Goal: Task Accomplishment & Management: Use online tool/utility

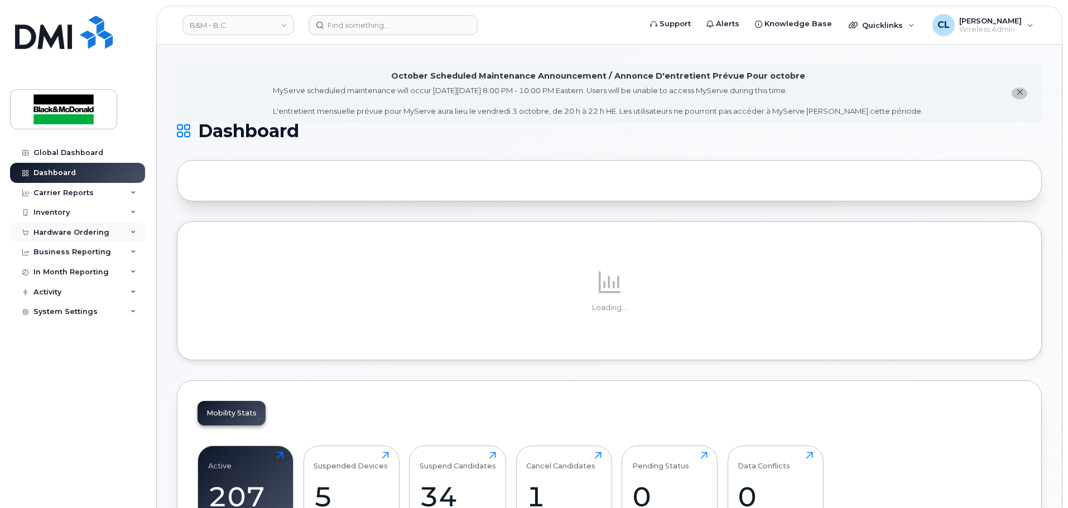
click at [68, 227] on div "Hardware Ordering" at bounding box center [77, 233] width 135 height 20
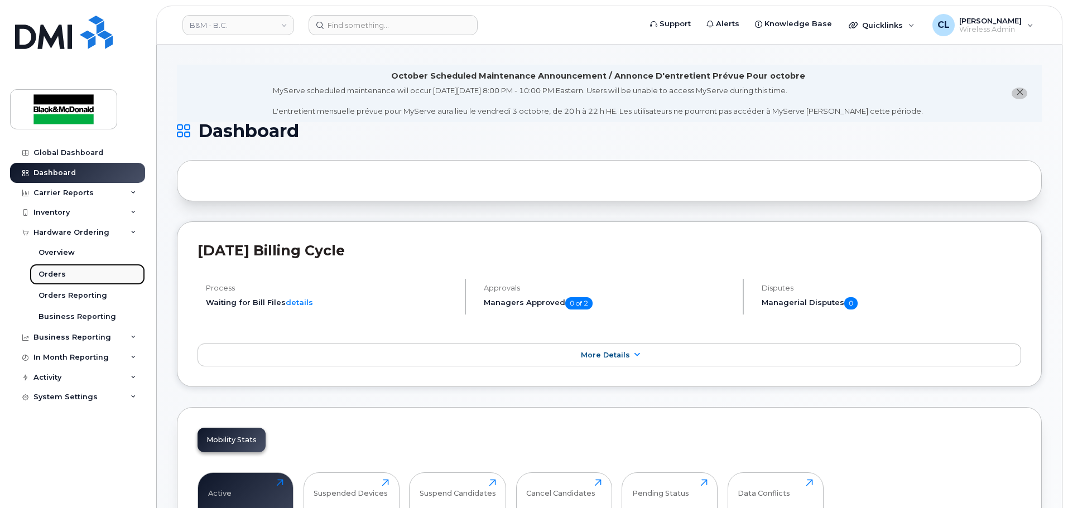
click at [54, 273] on div "Orders" at bounding box center [51, 274] width 27 height 10
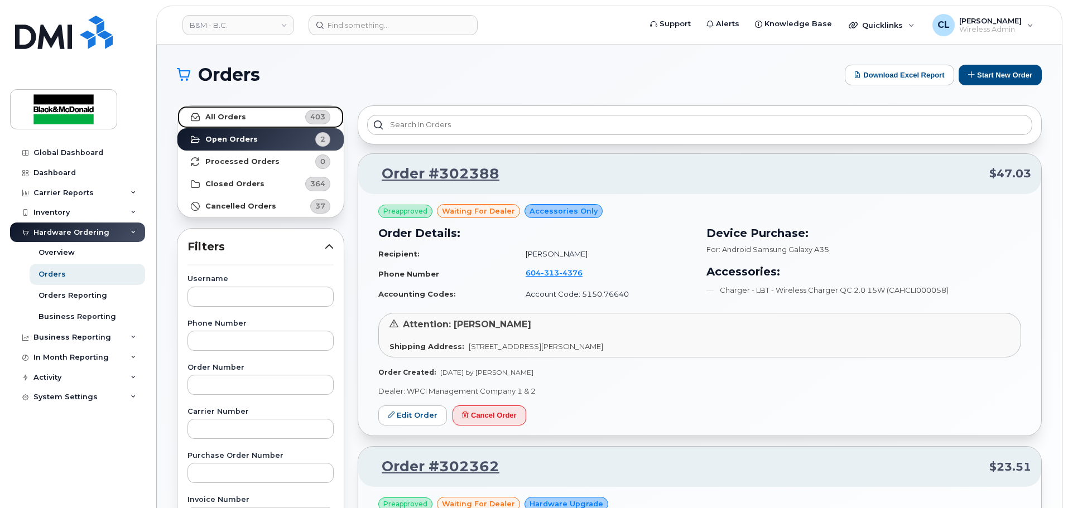
click at [250, 117] on link "All Orders 403" at bounding box center [260, 117] width 166 height 22
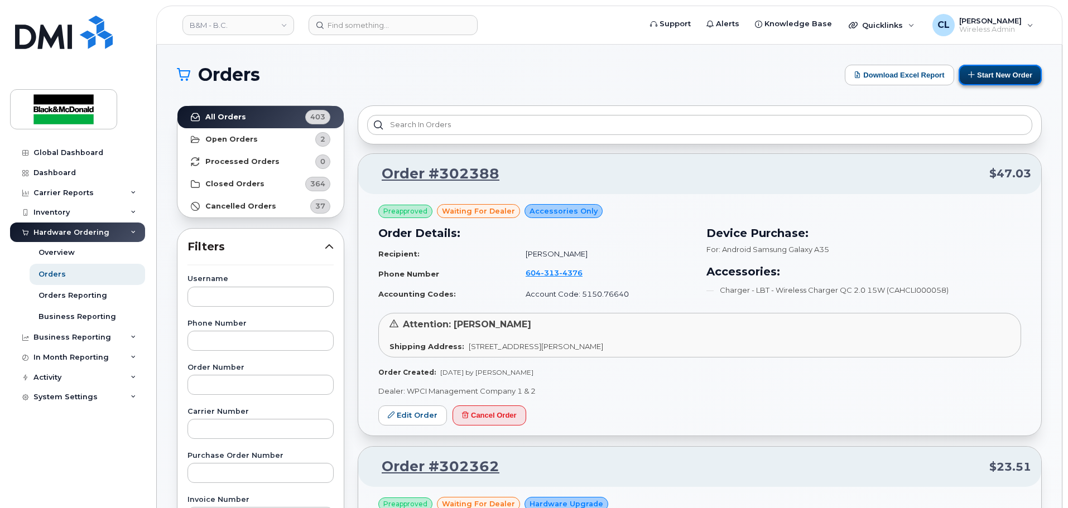
click at [1005, 73] on button "Start New Order" at bounding box center [1000, 75] width 83 height 21
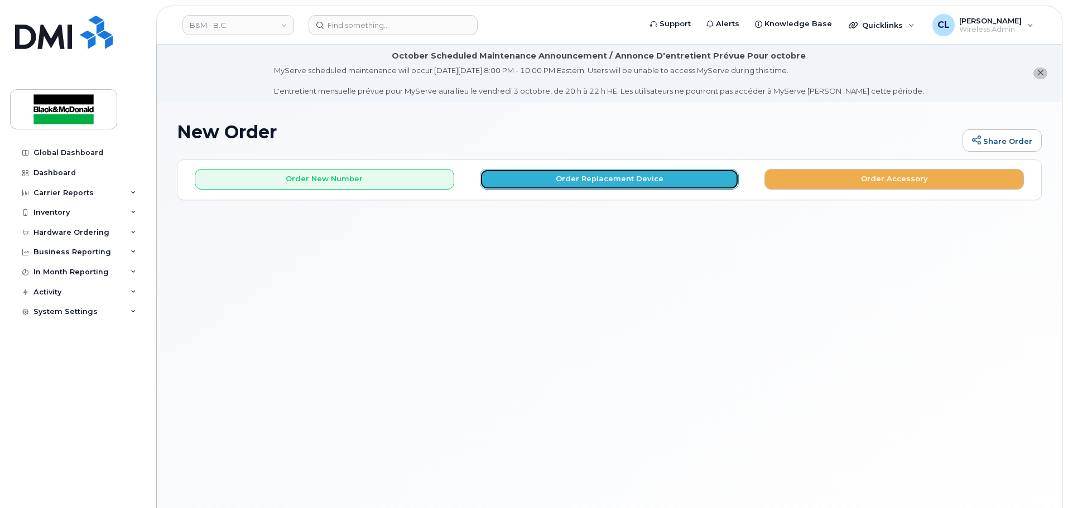
click at [601, 186] on button "Order Replacement Device" at bounding box center [609, 179] width 259 height 21
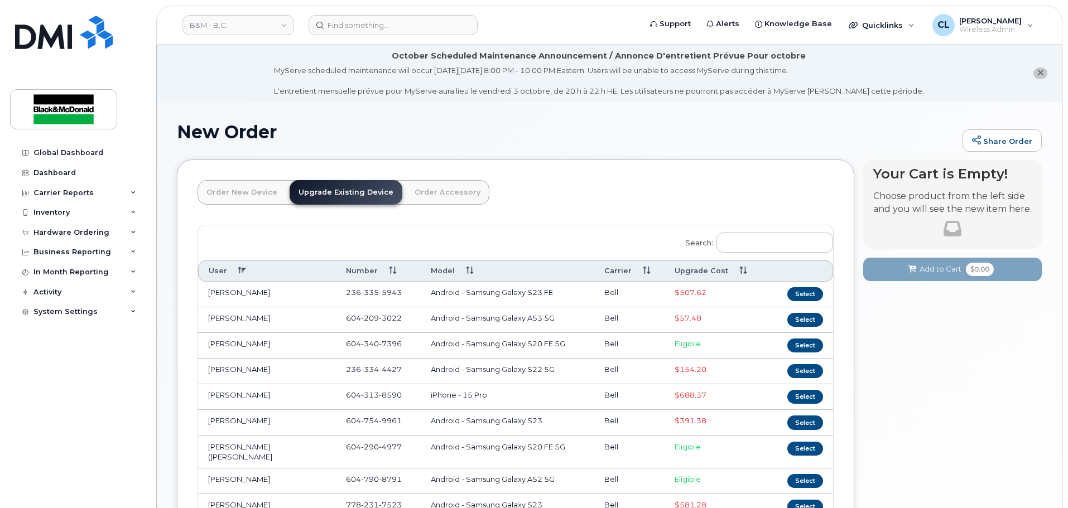
click at [230, 194] on link "Order New Device" at bounding box center [242, 192] width 89 height 25
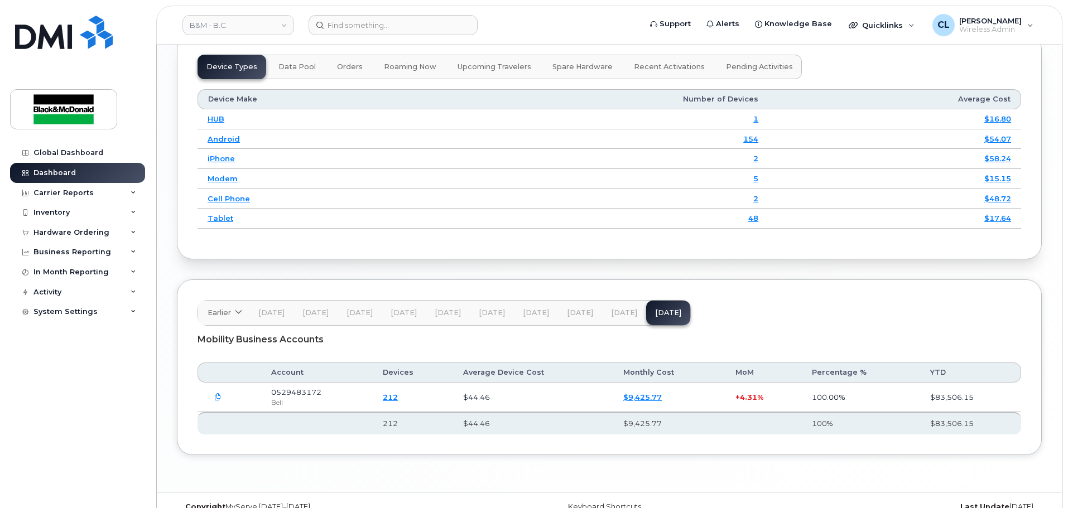
scroll to position [1476, 0]
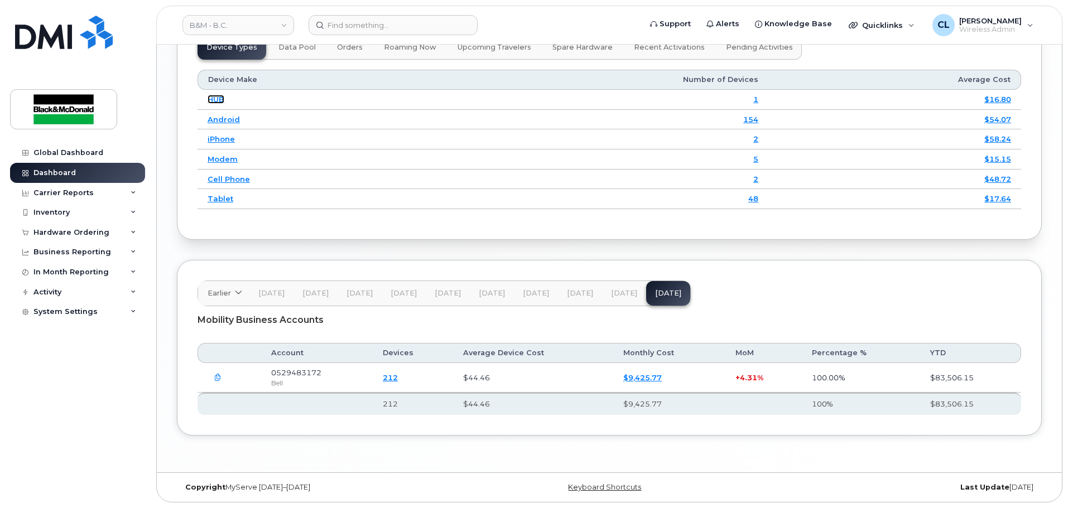
click at [219, 100] on link "HUB" at bounding box center [216, 99] width 17 height 9
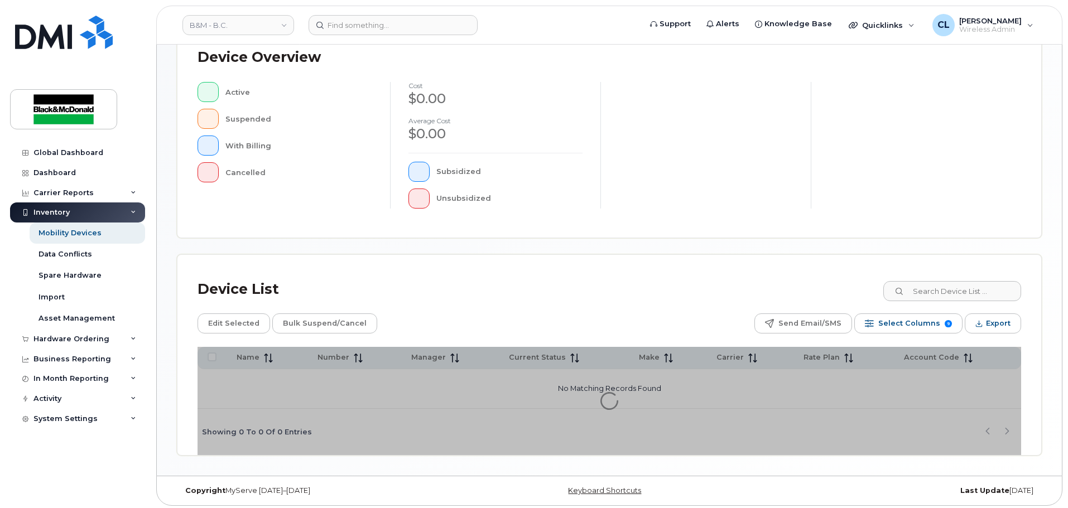
scroll to position [259, 0]
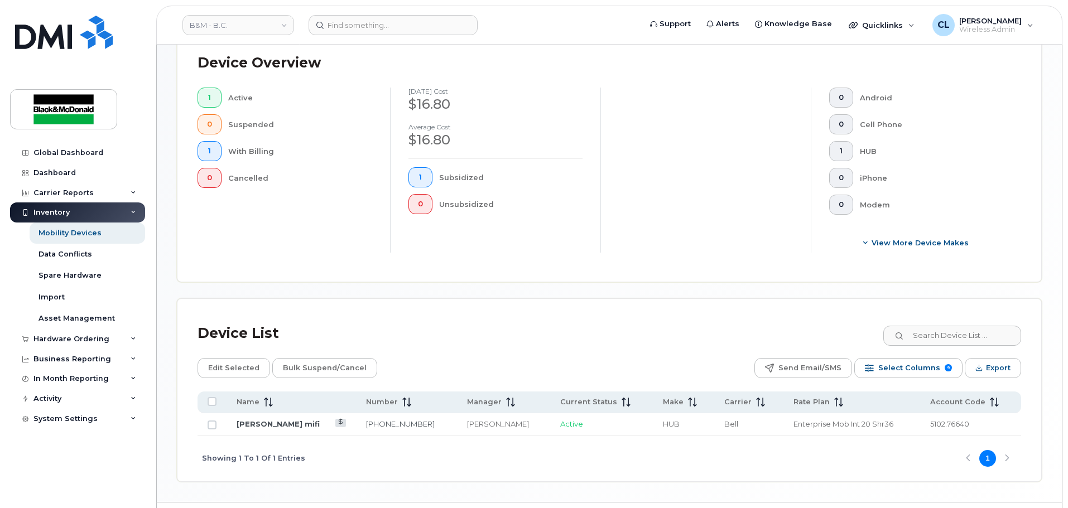
scroll to position [299, 0]
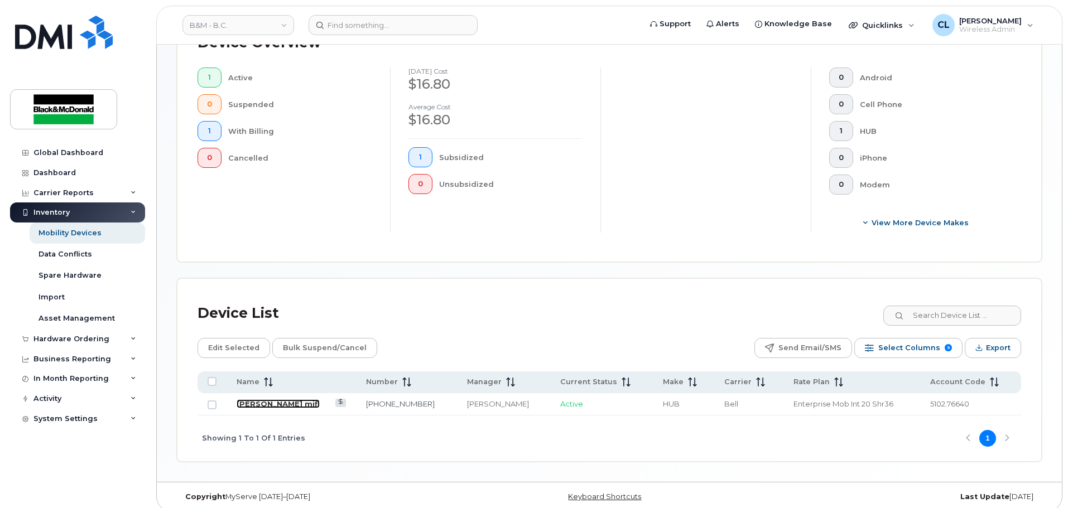
click at [276, 399] on link "[PERSON_NAME] mifi" at bounding box center [278, 403] width 83 height 9
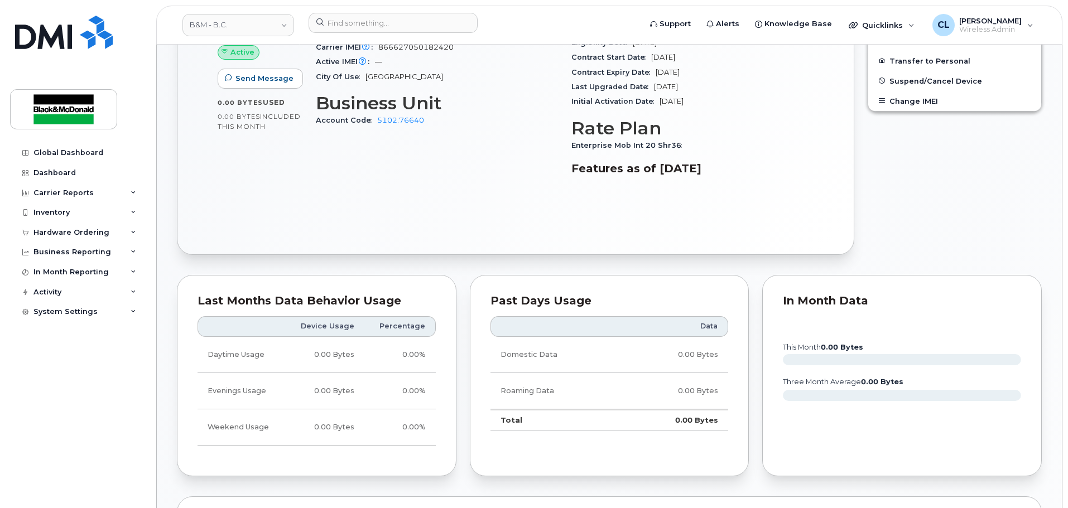
scroll to position [446, 0]
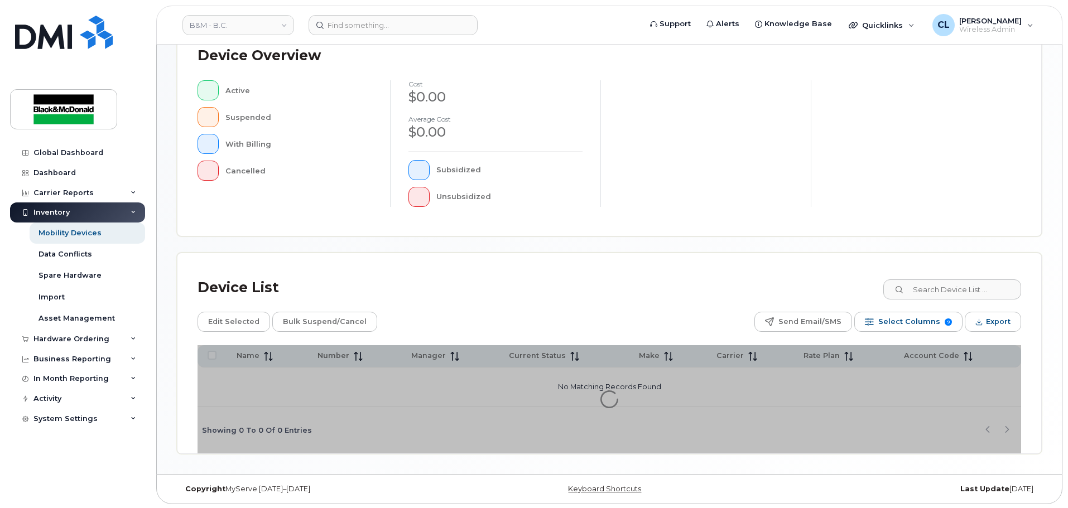
scroll to position [259, 0]
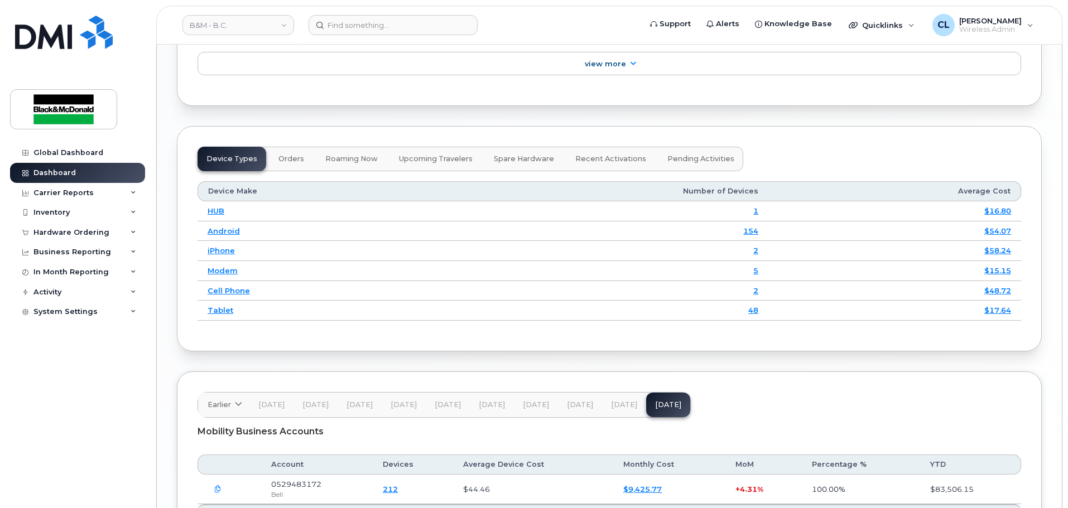
scroll to position [1172, 0]
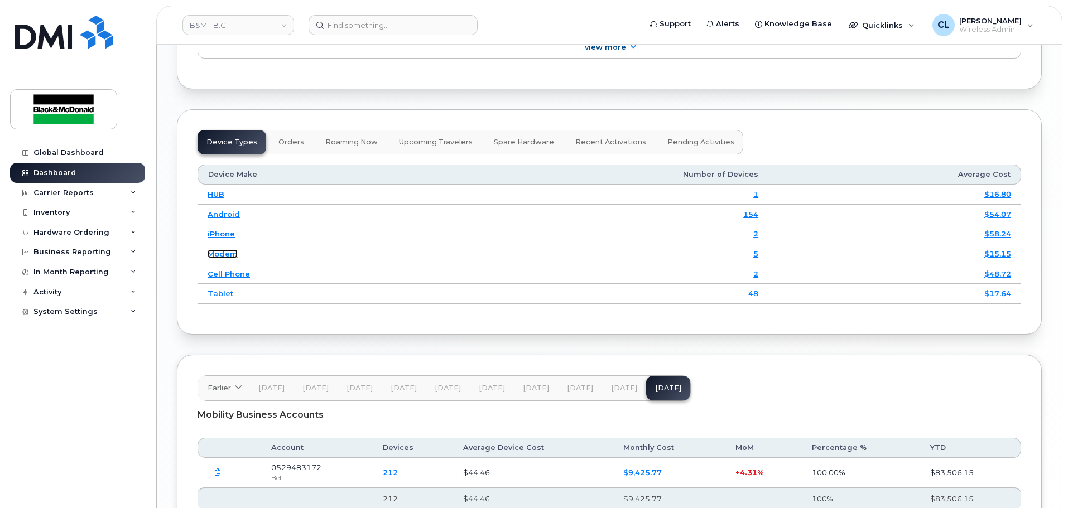
click at [225, 255] on link "Modem" at bounding box center [223, 253] width 30 height 9
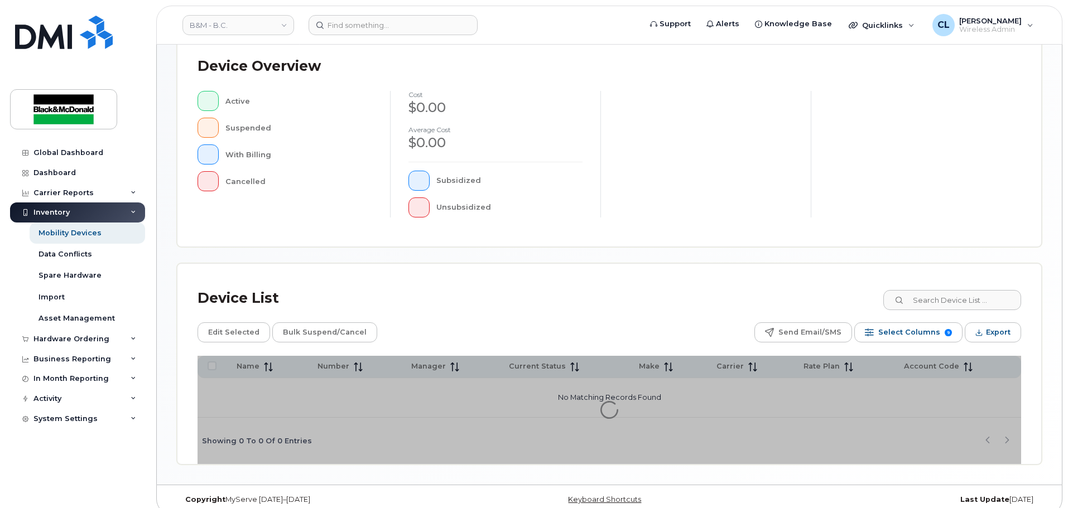
scroll to position [259, 0]
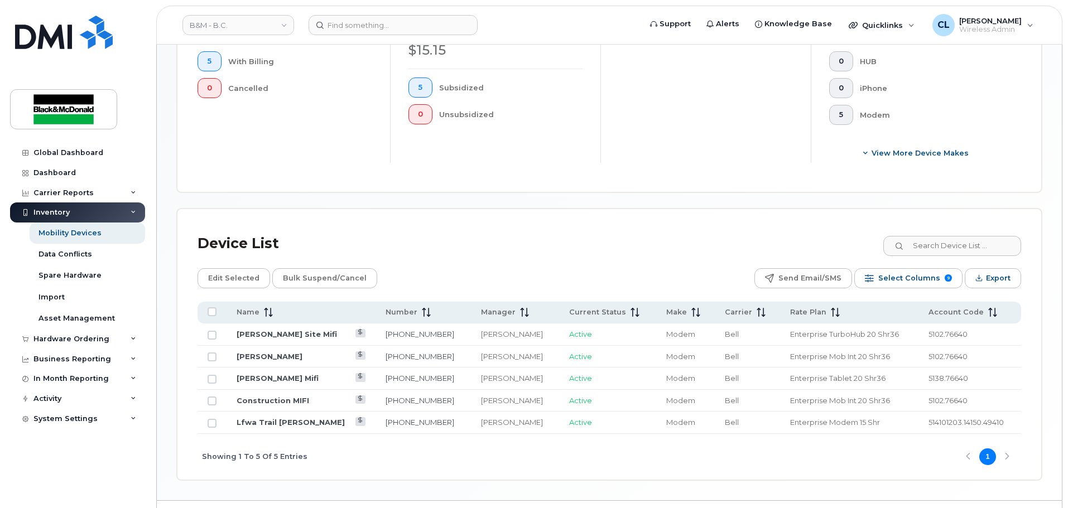
scroll to position [370, 0]
click at [268, 416] on link "Lfwa Trail Grant Laface" at bounding box center [291, 420] width 108 height 9
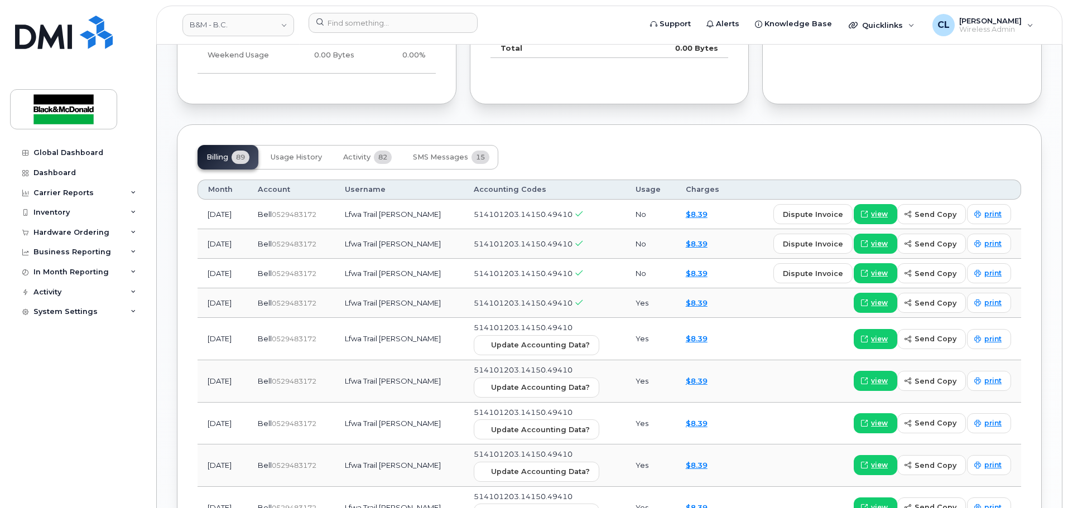
scroll to position [837, 0]
click at [305, 160] on span "Usage History" at bounding box center [296, 156] width 51 height 9
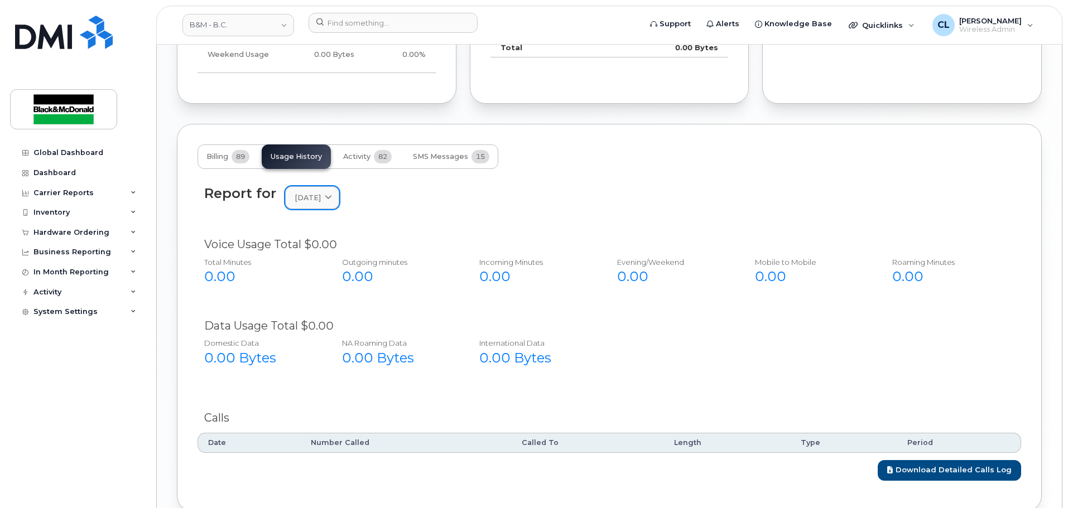
drag, startPoint x: 344, startPoint y: 187, endPoint x: 342, endPoint y: 198, distance: 11.4
click at [339, 194] on link "[DATE]" at bounding box center [312, 197] width 54 height 23
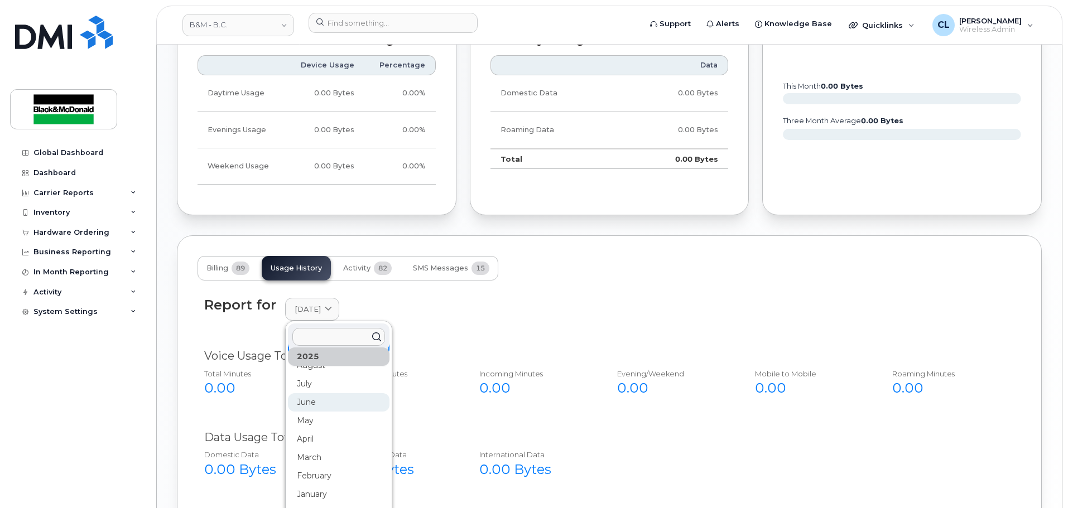
scroll to position [56, 0]
click at [321, 366] on div "July" at bounding box center [339, 367] width 102 height 18
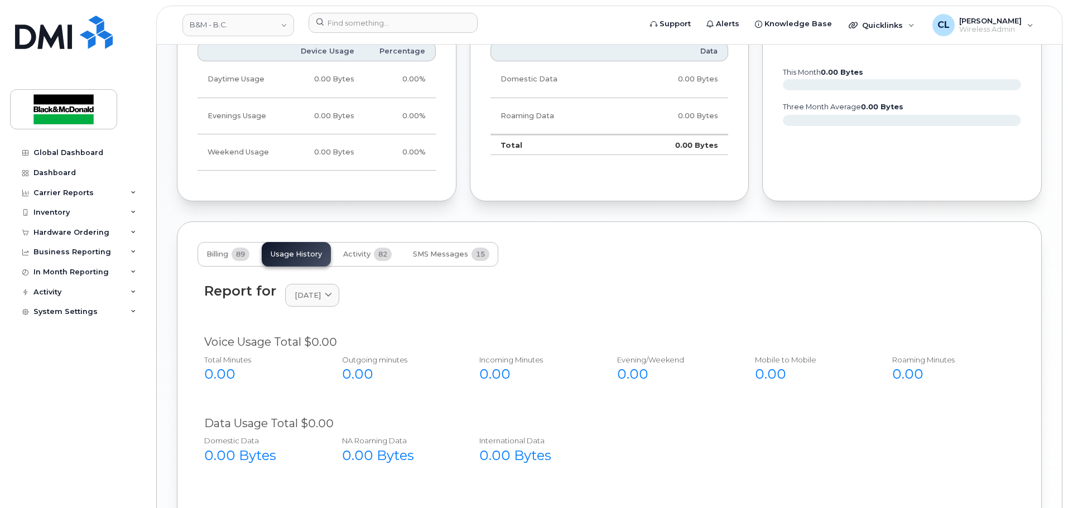
scroll to position [837, 0]
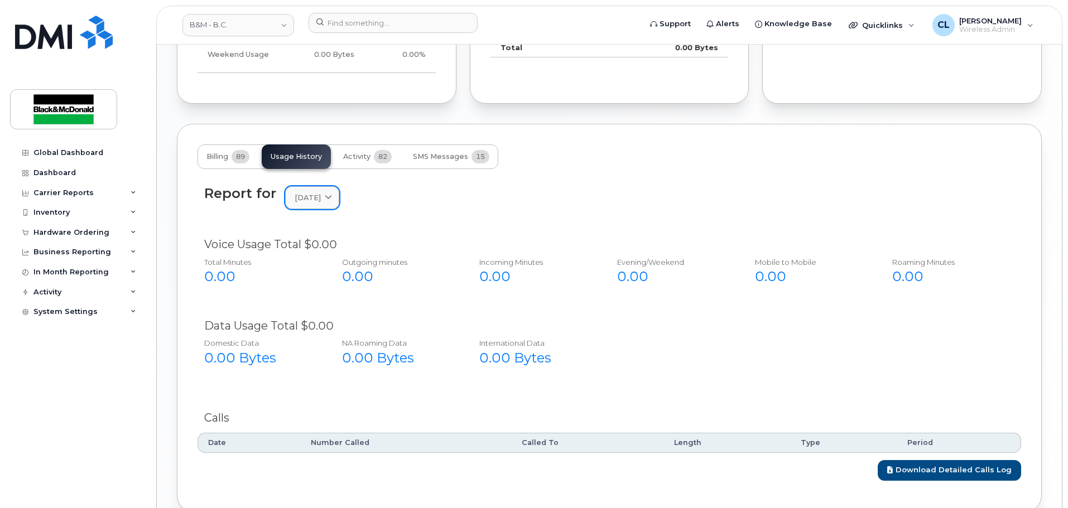
click at [302, 200] on span "July 2025" at bounding box center [308, 197] width 26 height 11
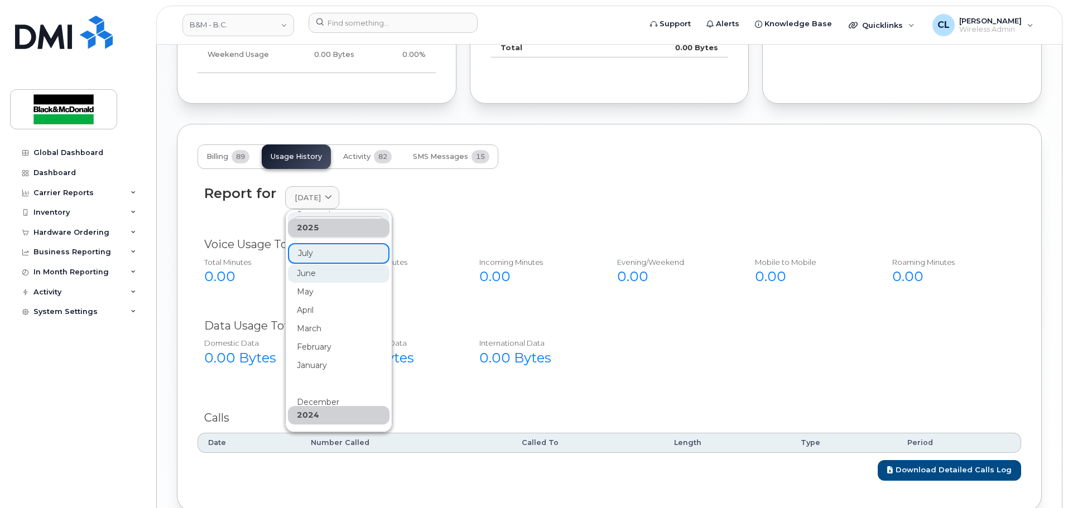
click at [314, 278] on div "June" at bounding box center [339, 273] width 102 height 18
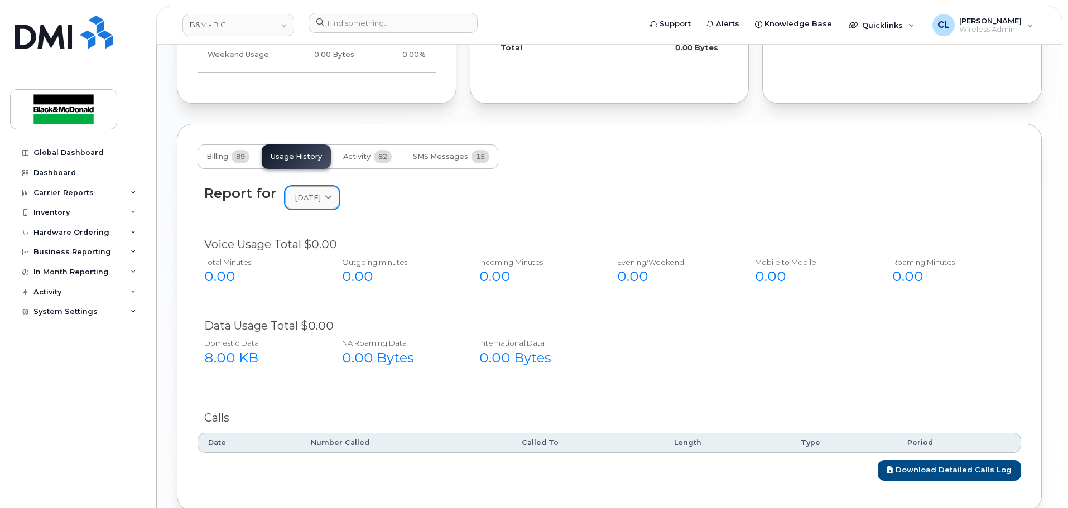
click at [302, 196] on span "June 2025" at bounding box center [308, 197] width 26 height 11
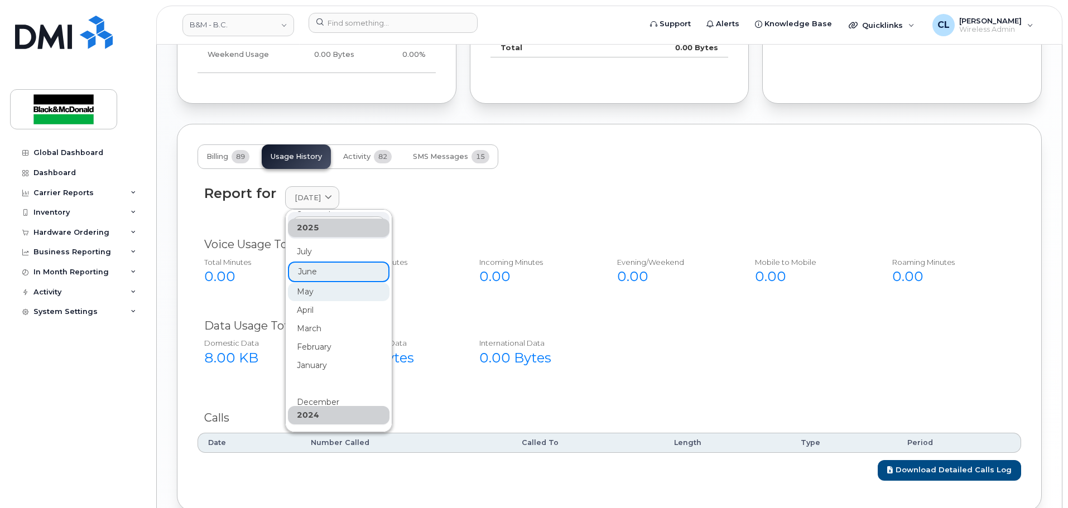
click at [304, 298] on div "May" at bounding box center [339, 292] width 102 height 18
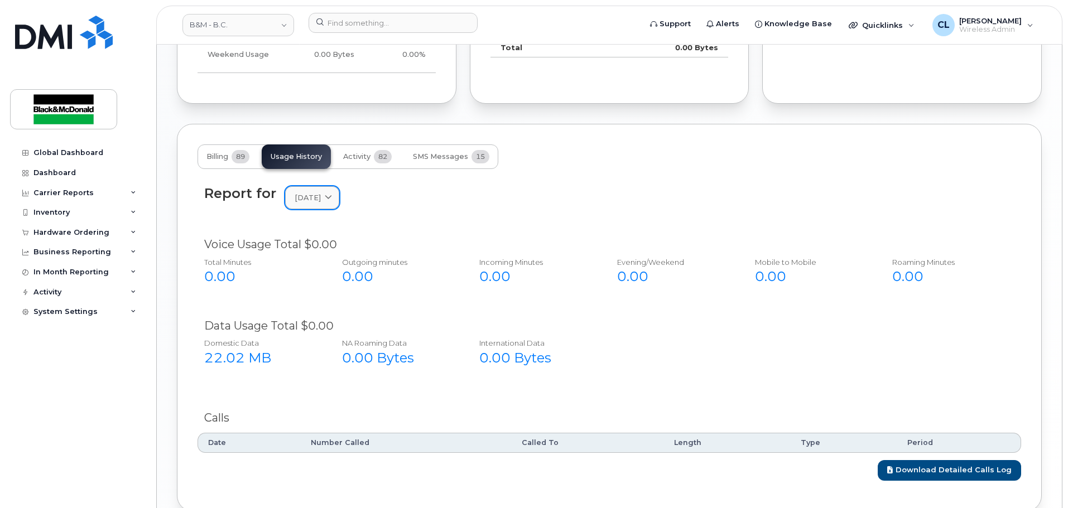
click at [312, 198] on span "May 2025" at bounding box center [308, 197] width 26 height 11
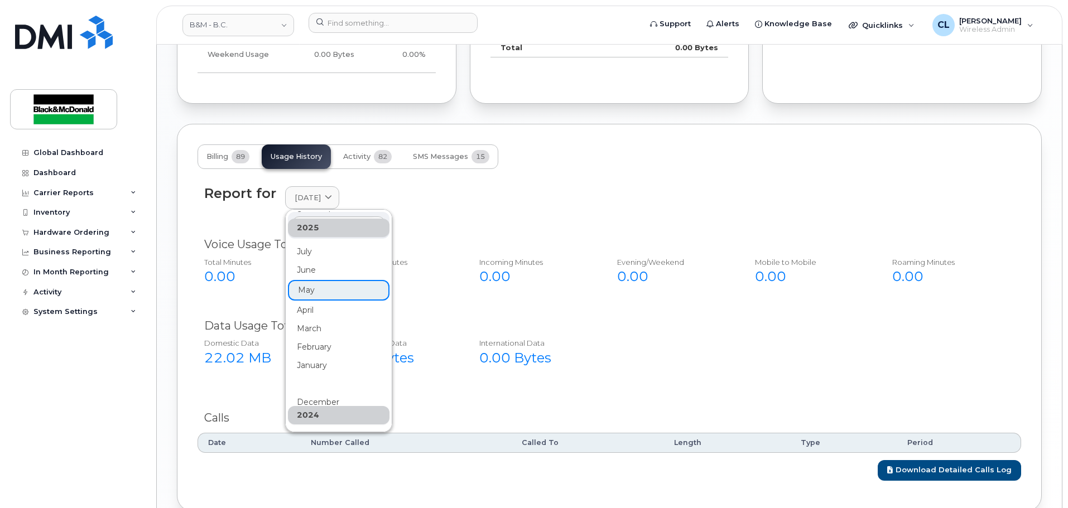
click at [315, 308] on div "April" at bounding box center [339, 310] width 102 height 18
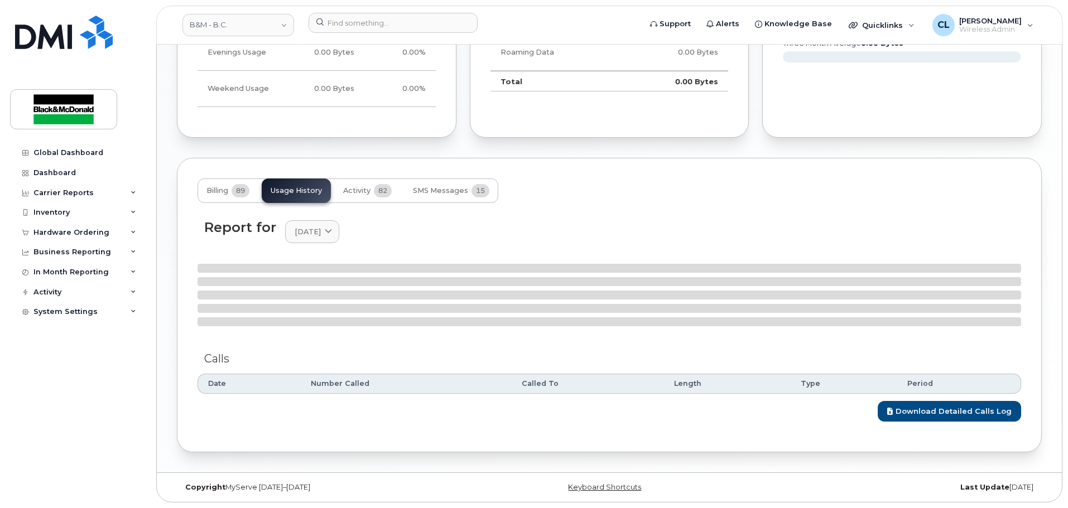
scroll to position [803, 0]
click at [321, 236] on div "Report for April 2025 2025 September August July June May April March February …" at bounding box center [610, 317] width 824 height 209
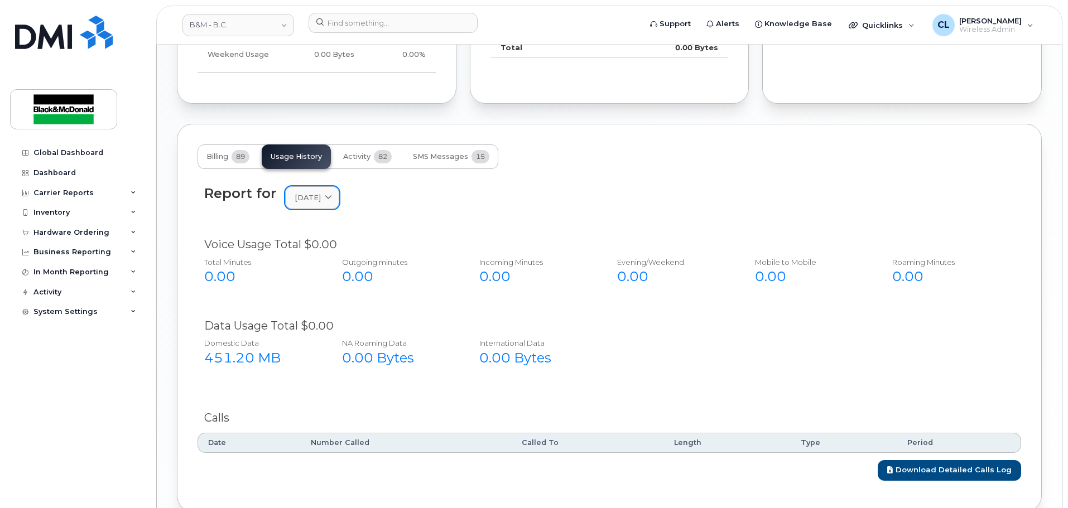
click at [321, 203] on span "April 2025" at bounding box center [308, 197] width 26 height 11
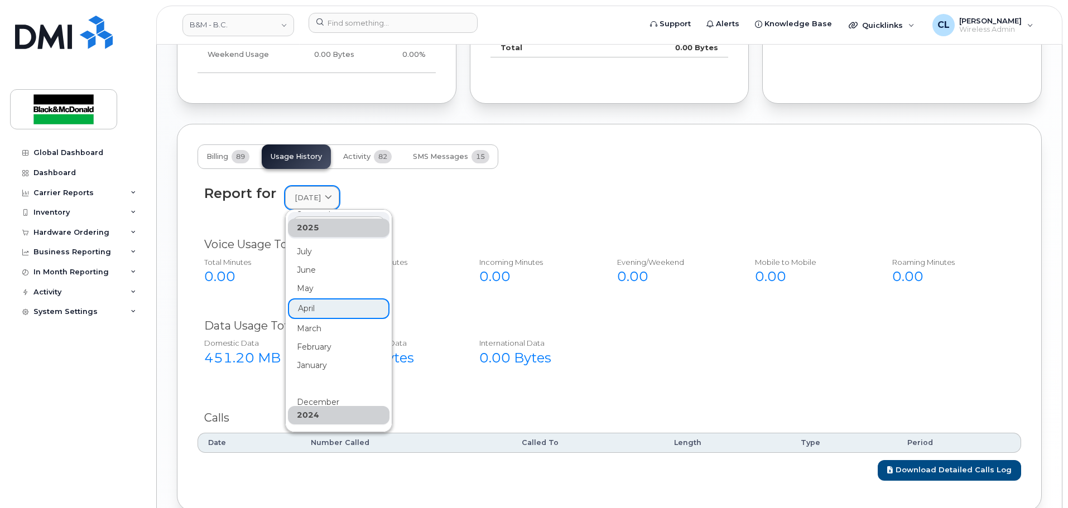
click at [321, 203] on span "April 2025" at bounding box center [308, 197] width 26 height 11
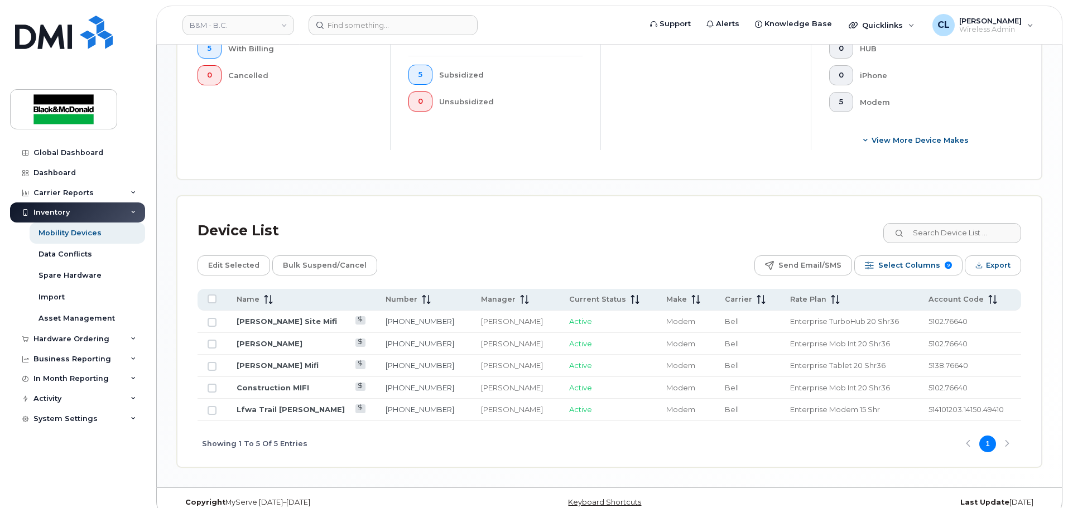
scroll to position [387, 0]
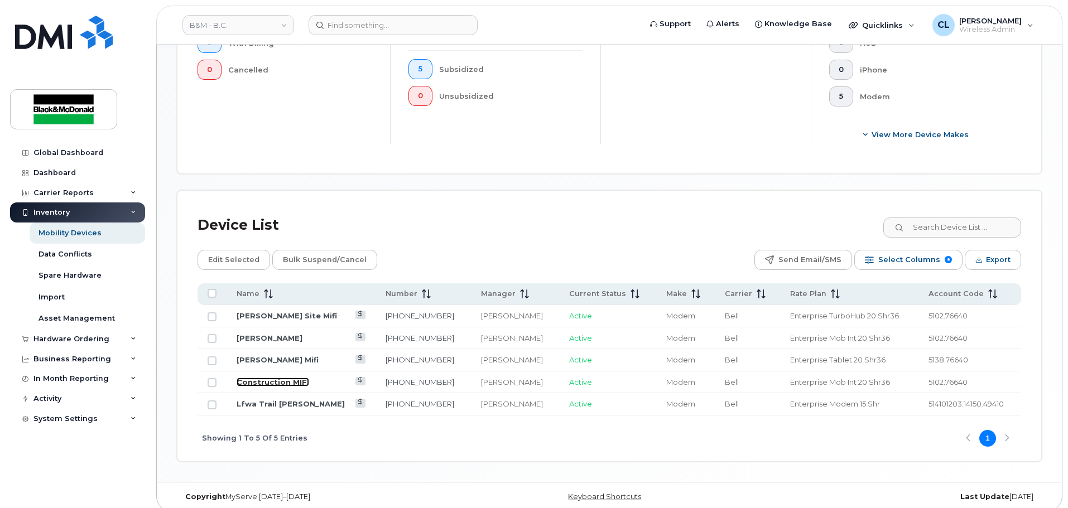
click at [291, 378] on link "Construction MIFI" at bounding box center [273, 382] width 73 height 9
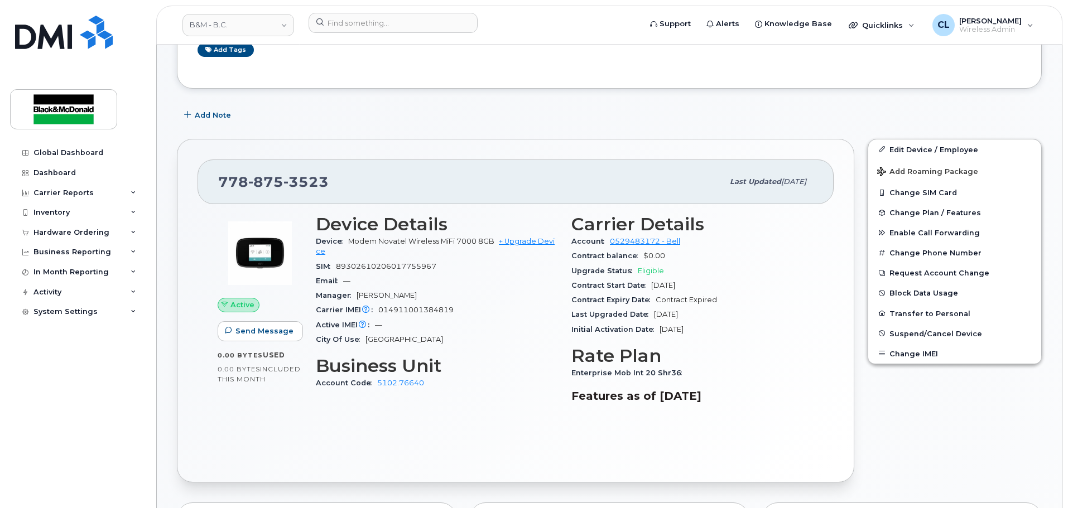
scroll to position [167, 0]
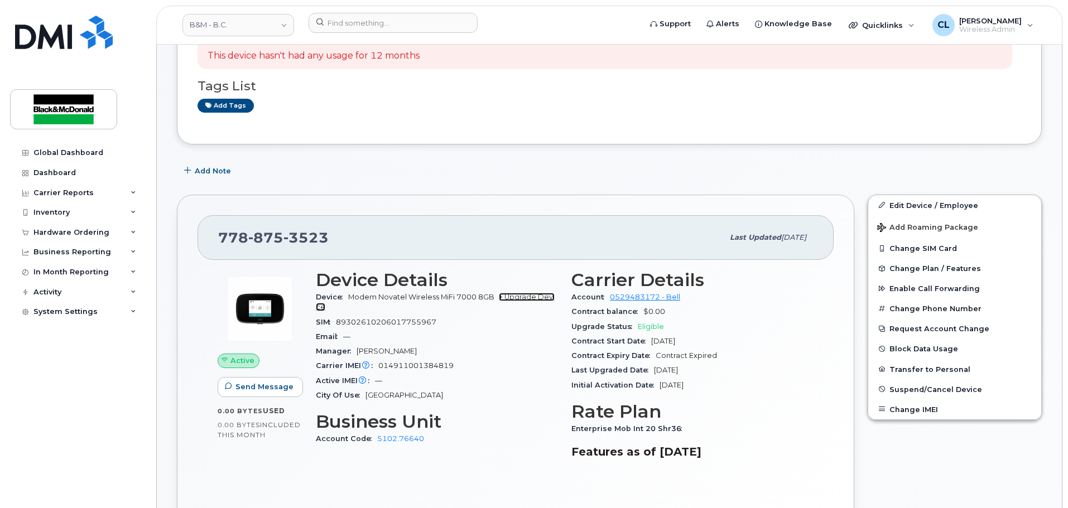
click at [519, 299] on link "+ Upgrade Device" at bounding box center [435, 302] width 239 height 18
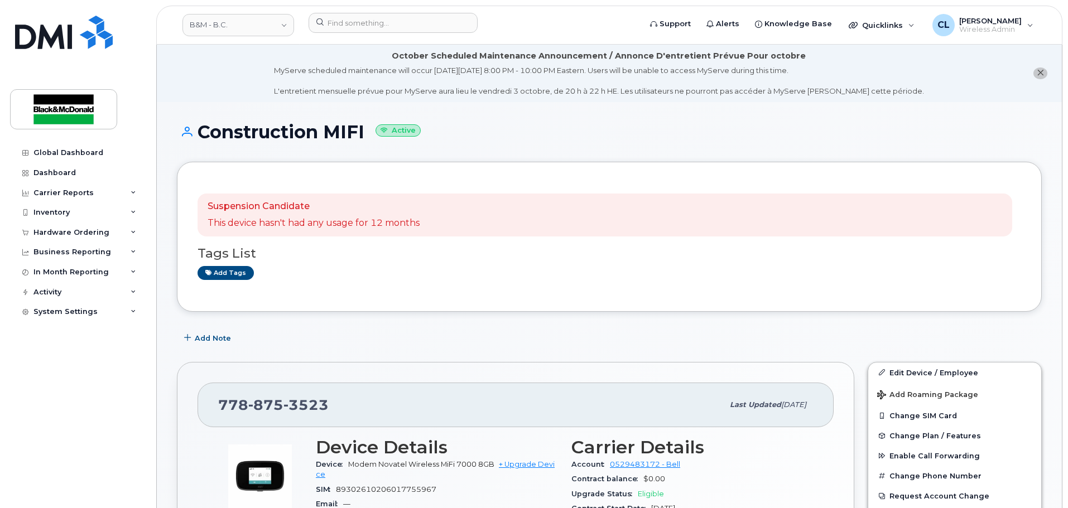
click at [77, 235] on div "Hardware Ordering" at bounding box center [71, 232] width 76 height 9
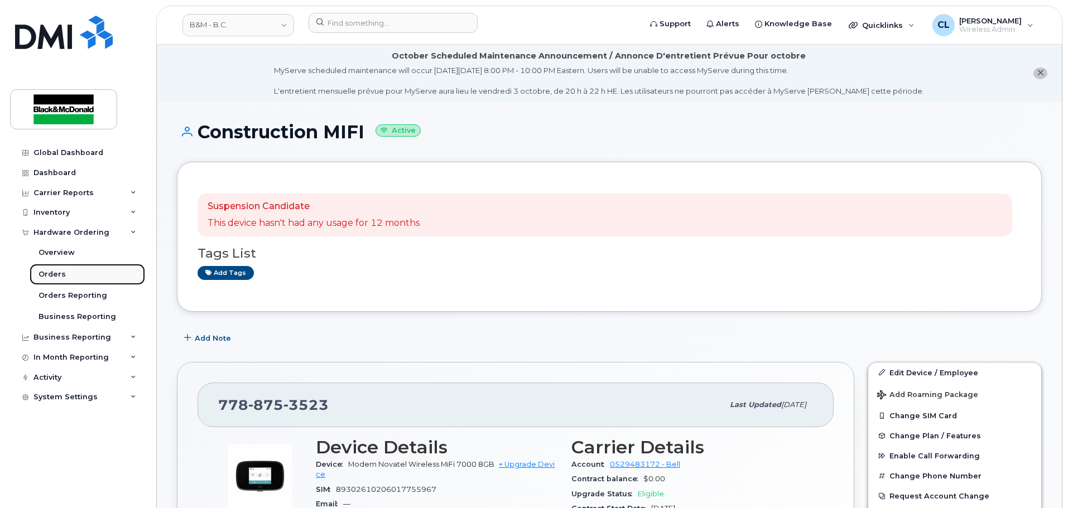
click at [61, 272] on div "Orders" at bounding box center [51, 274] width 27 height 10
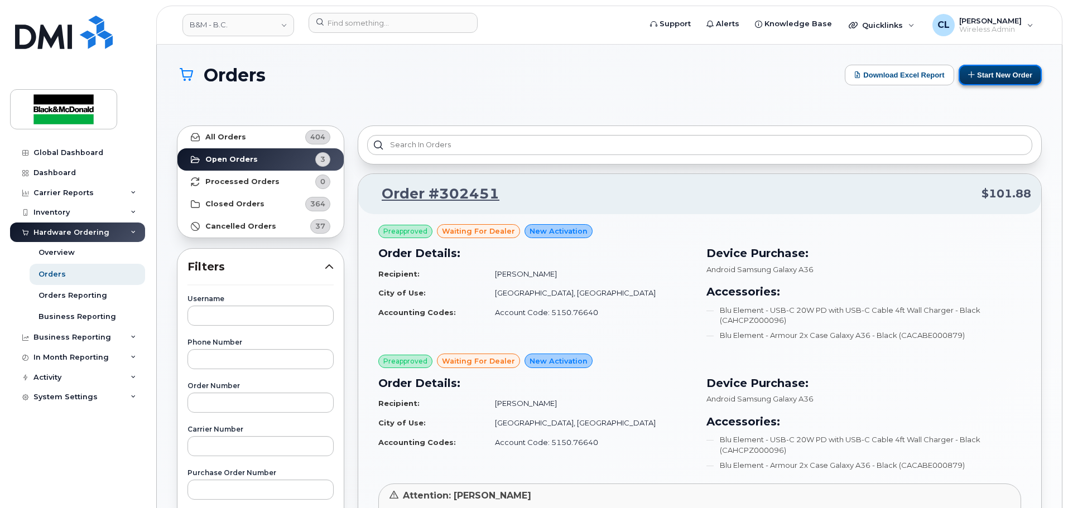
click at [976, 75] on button "Start New Order" at bounding box center [1000, 75] width 83 height 21
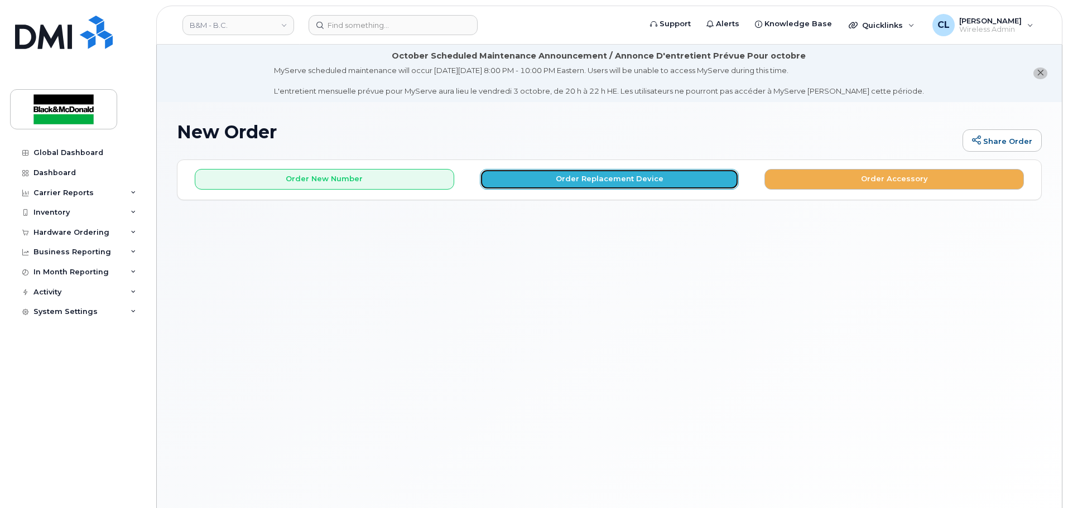
click at [587, 183] on button "Order Replacement Device" at bounding box center [609, 179] width 259 height 21
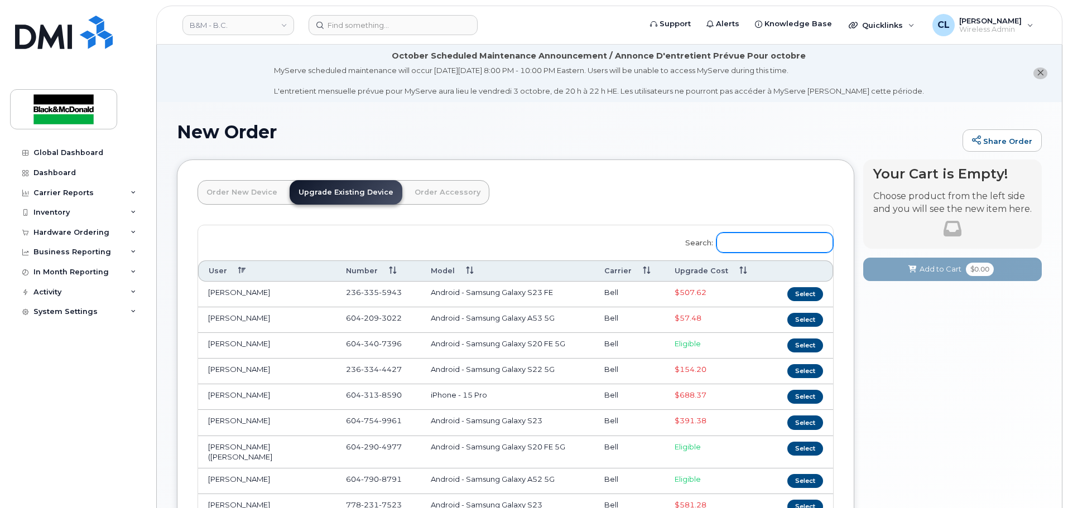
click at [753, 238] on input "Search:" at bounding box center [774, 243] width 117 height 20
type input "C"
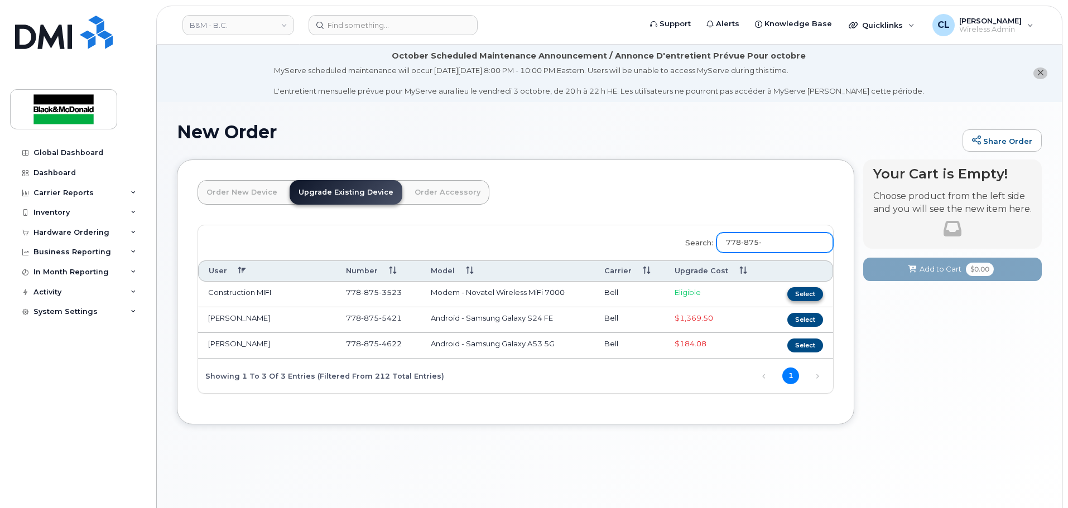
type input "778-875-"
click at [806, 297] on button "Select" at bounding box center [805, 294] width 36 height 14
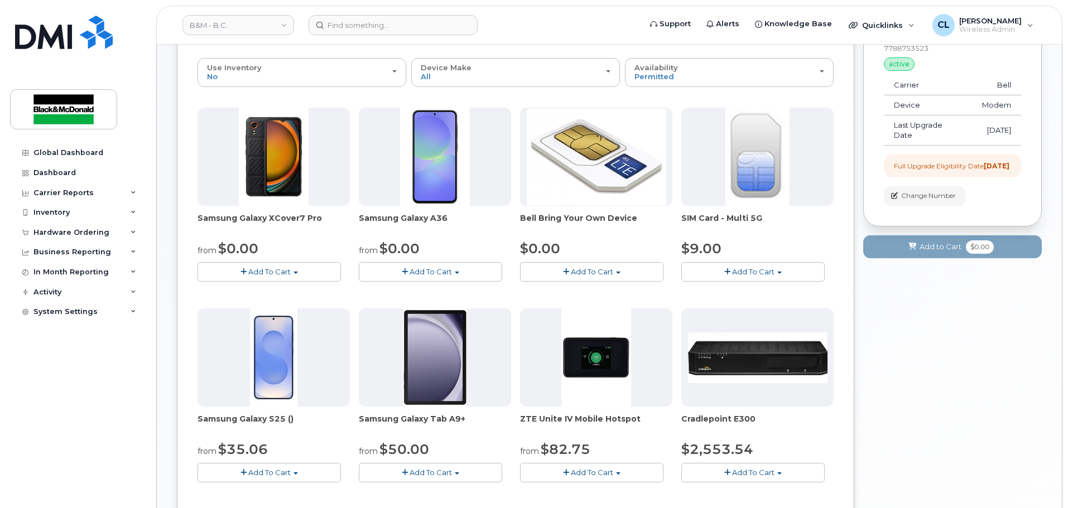
scroll to position [167, 0]
click at [150, 91] on div "Global Dashboard Dashboard Carrier Reports Monthly Billing Data Daily Data Pool…" at bounding box center [75, 254] width 151 height 508
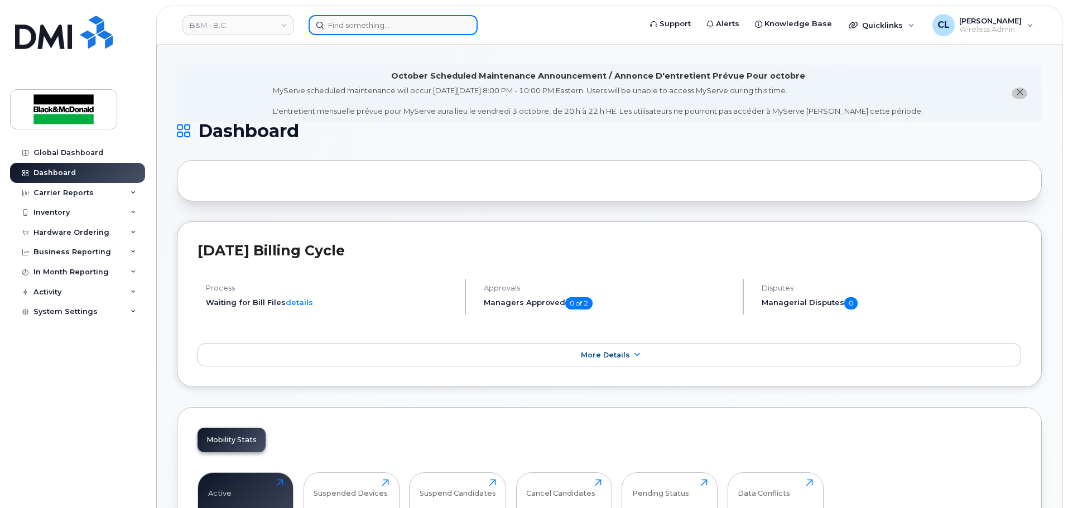
click at [358, 26] on input at bounding box center [393, 25] width 169 height 20
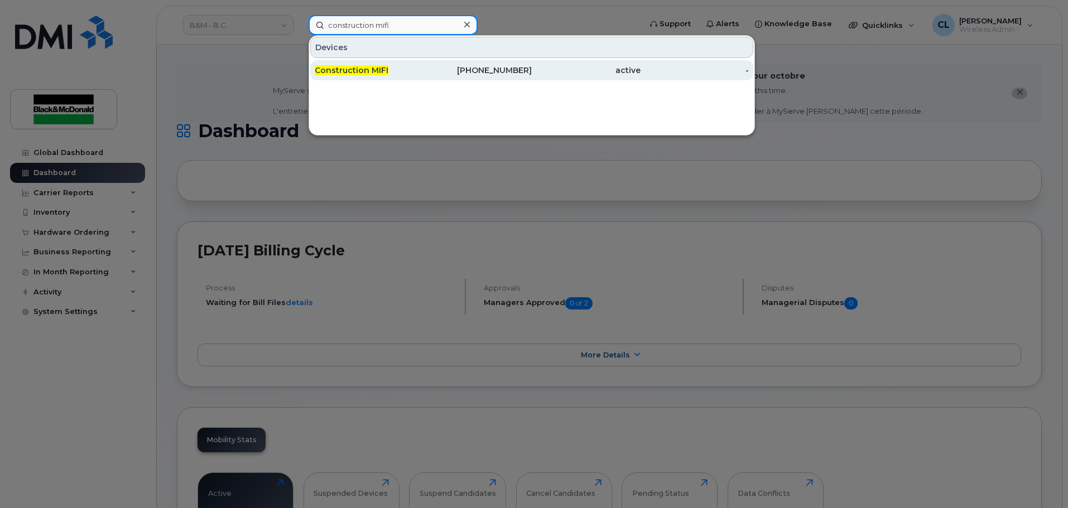
type input "construction mifi"
click at [383, 69] on span "Construction MIFI" at bounding box center [352, 70] width 74 height 10
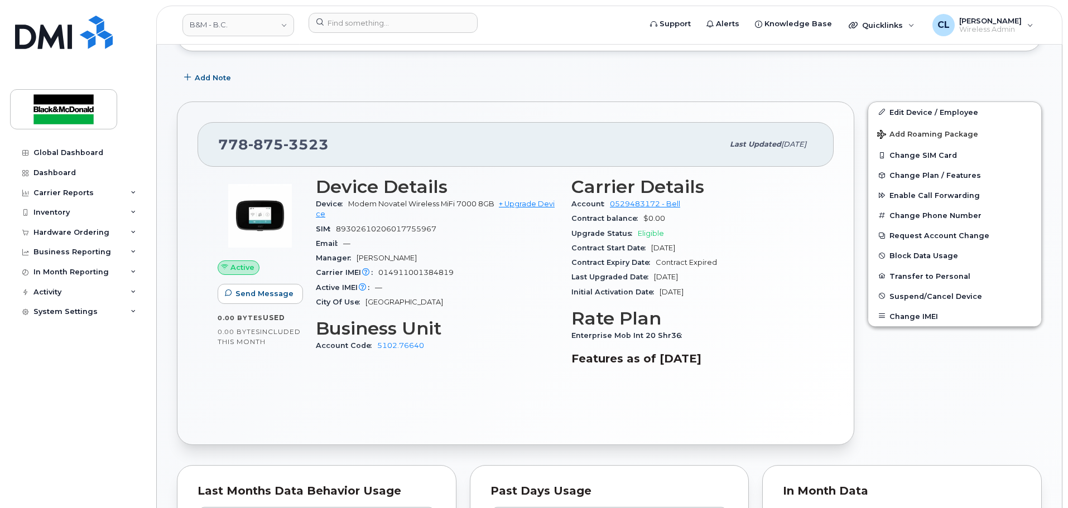
scroll to position [223, 0]
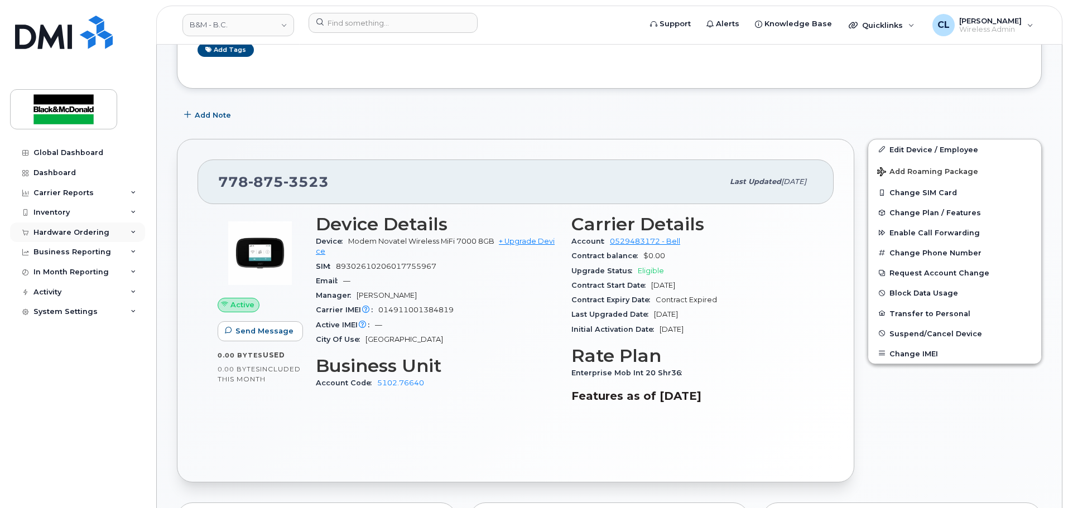
click at [61, 232] on div "Hardware Ordering" at bounding box center [71, 232] width 76 height 9
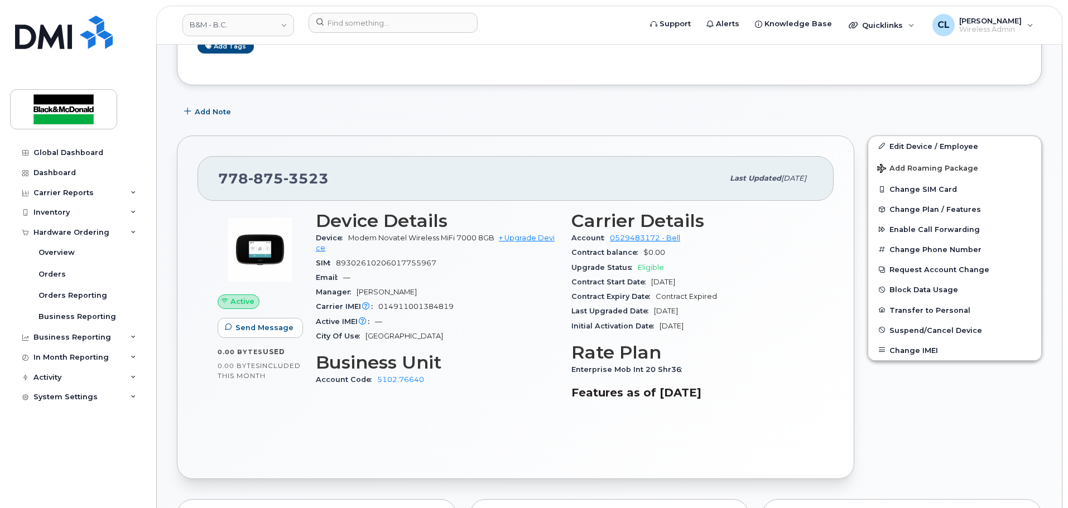
scroll to position [446, 0]
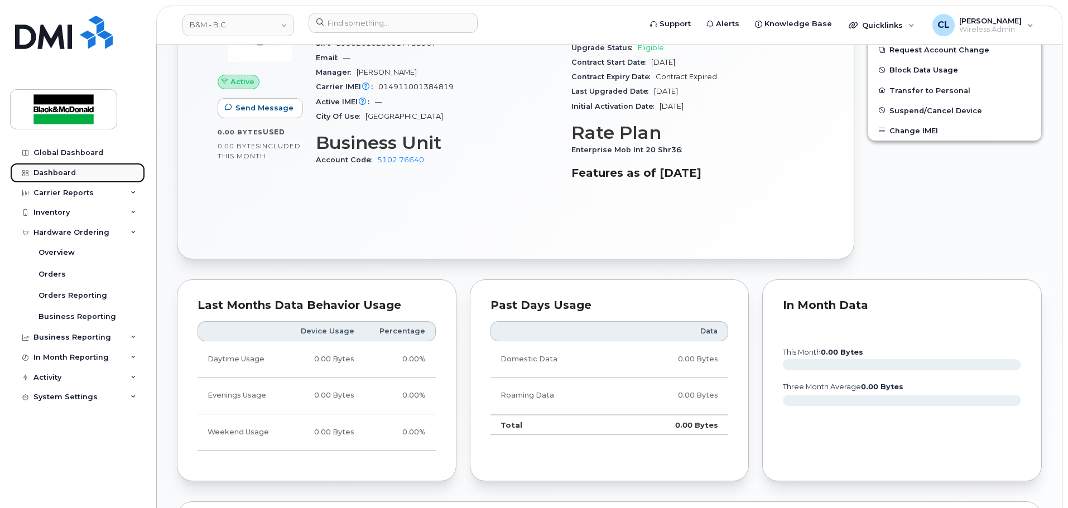
click at [43, 176] on div "Dashboard" at bounding box center [54, 173] width 42 height 9
